Goal: Transaction & Acquisition: Book appointment/travel/reservation

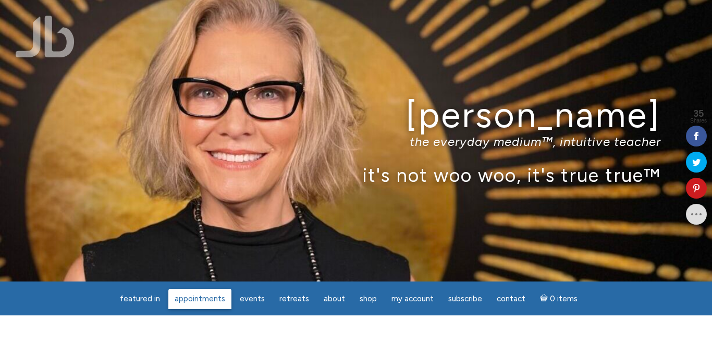
click at [203, 300] on span "Appointments" at bounding box center [200, 298] width 51 height 9
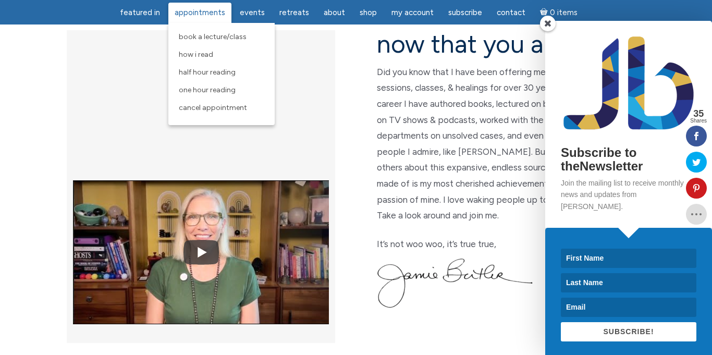
scroll to position [294, 0]
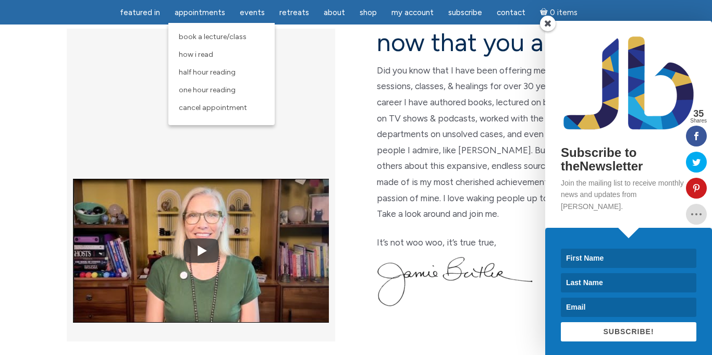
click at [552, 23] on span at bounding box center [548, 24] width 16 height 16
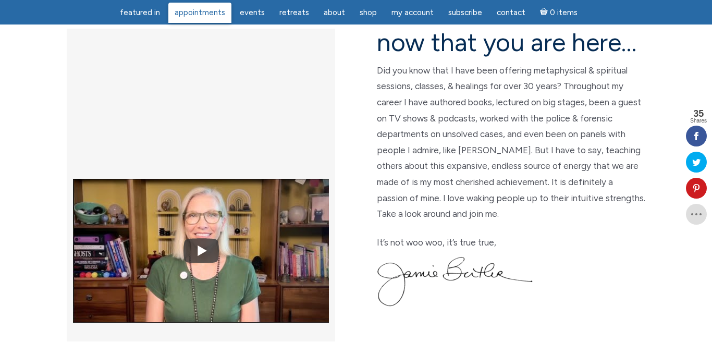
click at [205, 15] on span "Appointments" at bounding box center [200, 12] width 51 height 9
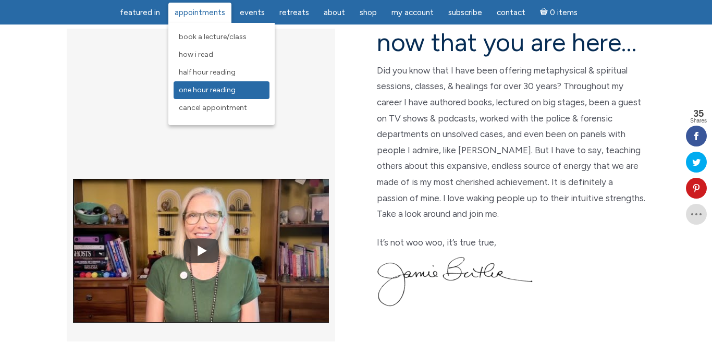
click at [225, 91] on span "One Hour Reading" at bounding box center [207, 89] width 57 height 9
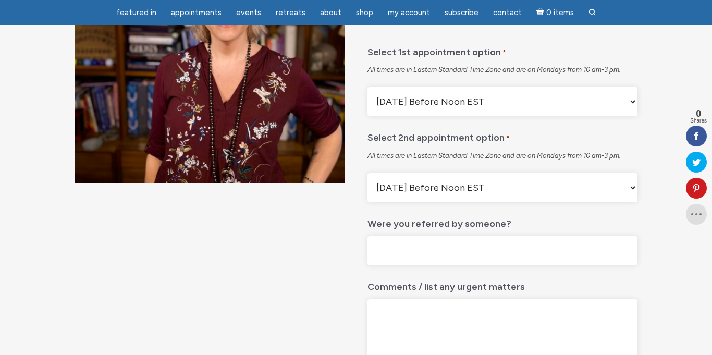
scroll to position [191, 0]
click at [633, 117] on select "Monday Before Noon EST Monday After Noon EST First Available" at bounding box center [502, 102] width 270 height 29
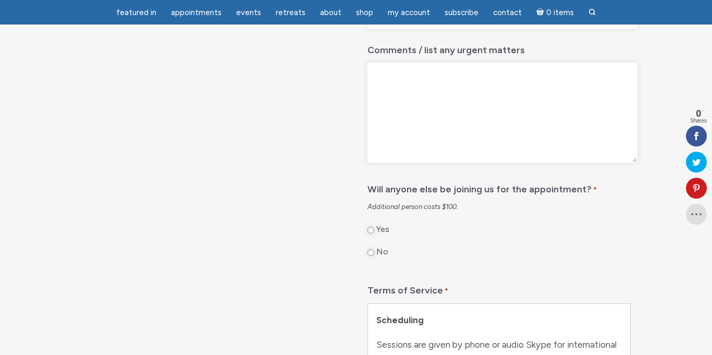
scroll to position [0, 0]
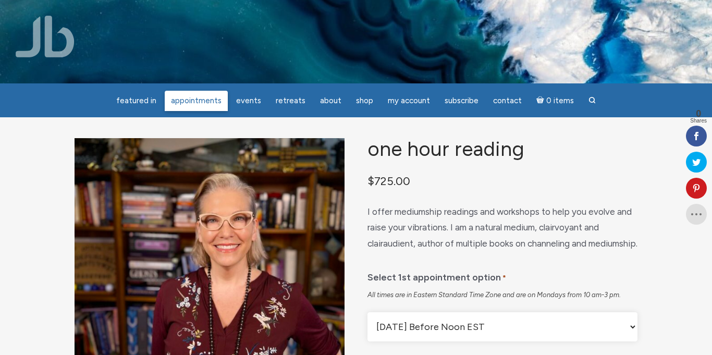
click at [199, 101] on span "Appointments" at bounding box center [196, 100] width 51 height 9
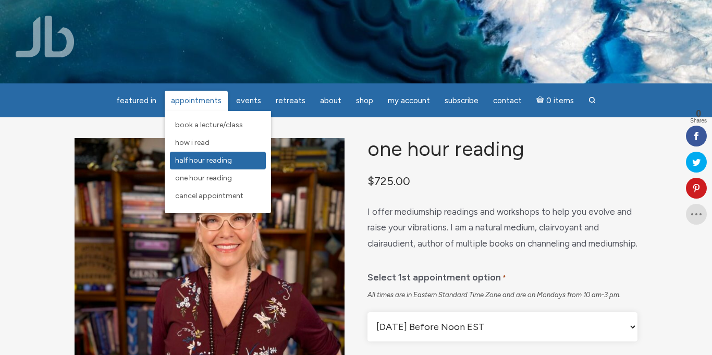
click at [190, 163] on span "Half Hour Reading" at bounding box center [203, 160] width 57 height 9
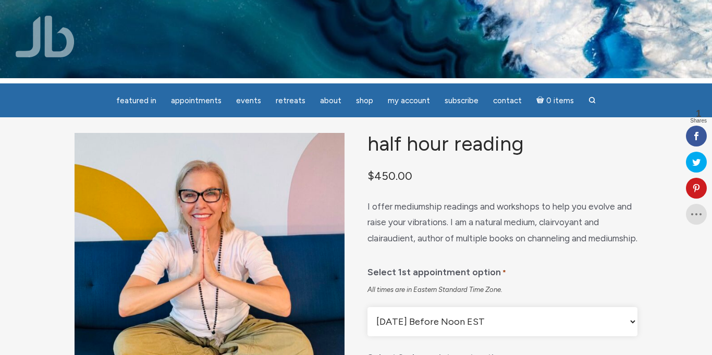
scroll to position [5, 0]
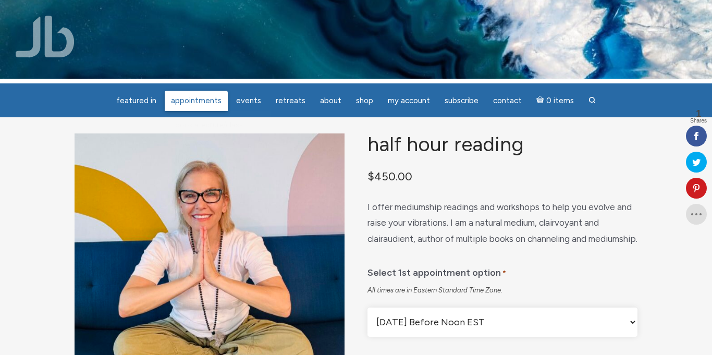
click at [205, 104] on span "Appointments" at bounding box center [196, 100] width 51 height 9
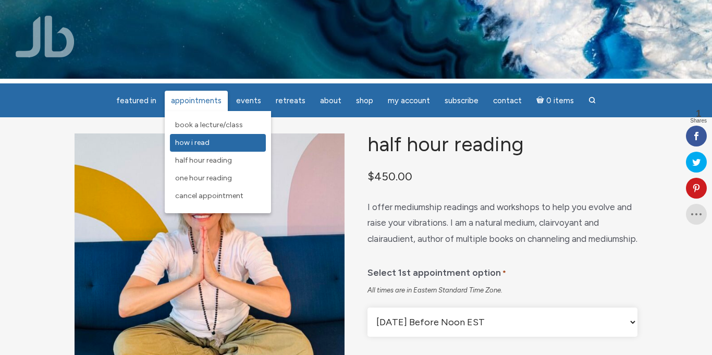
click at [200, 144] on span "How I Read" at bounding box center [192, 142] width 34 height 9
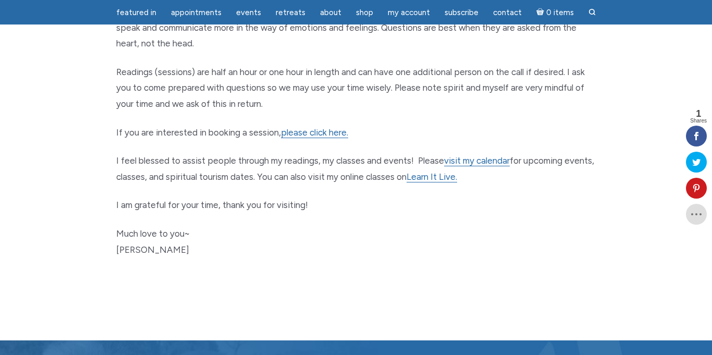
scroll to position [549, 0]
